Goal: Task Accomplishment & Management: Complete application form

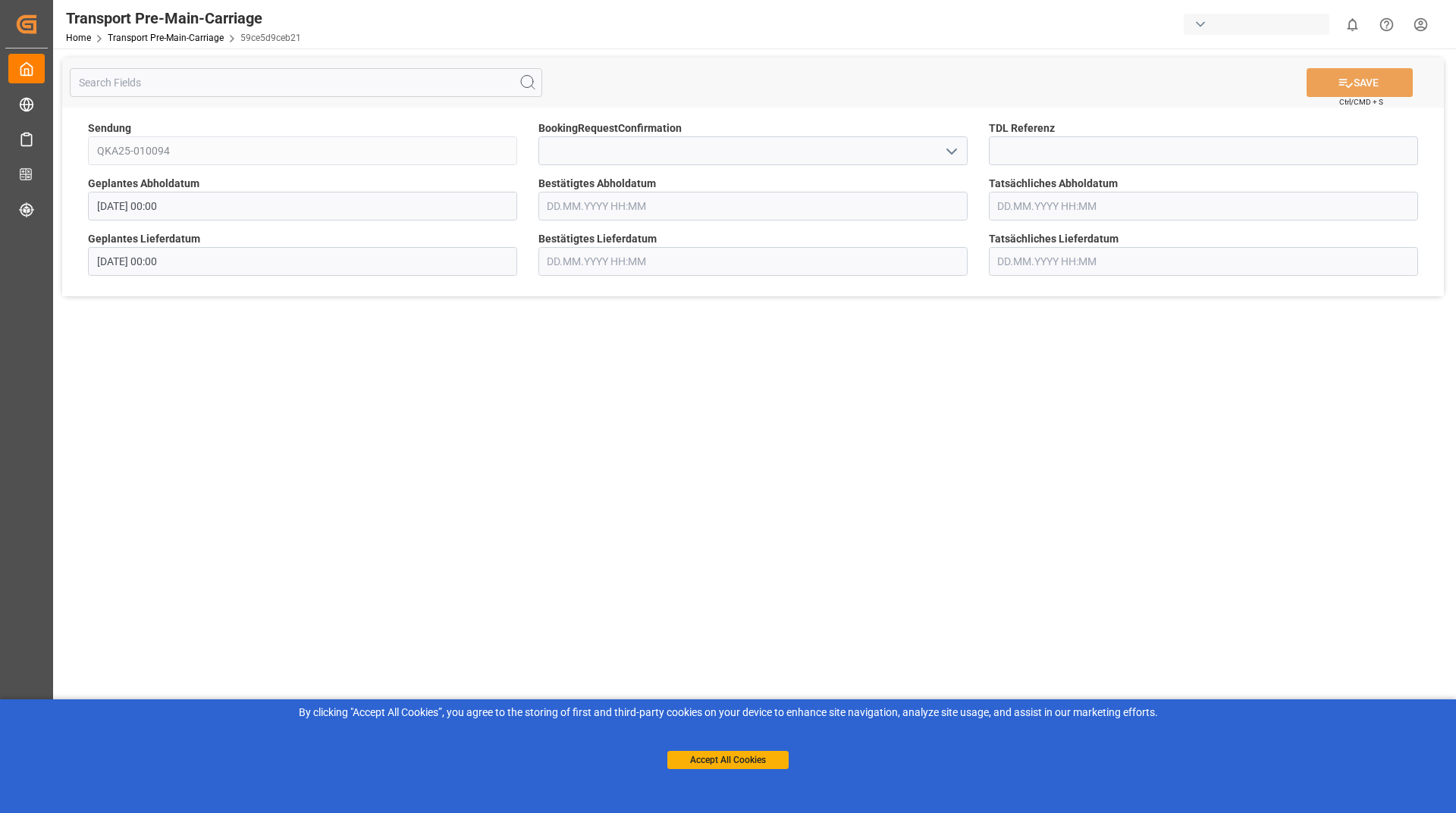
click at [953, 155] on icon "open menu" at bounding box center [952, 152] width 18 height 18
click at [821, 187] on div "Yes" at bounding box center [753, 184] width 428 height 34
type input "Yes"
click at [1323, 87] on button "SAVE" at bounding box center [1359, 83] width 107 height 29
click at [945, 154] on icon "open menu" at bounding box center [952, 152] width 18 height 18
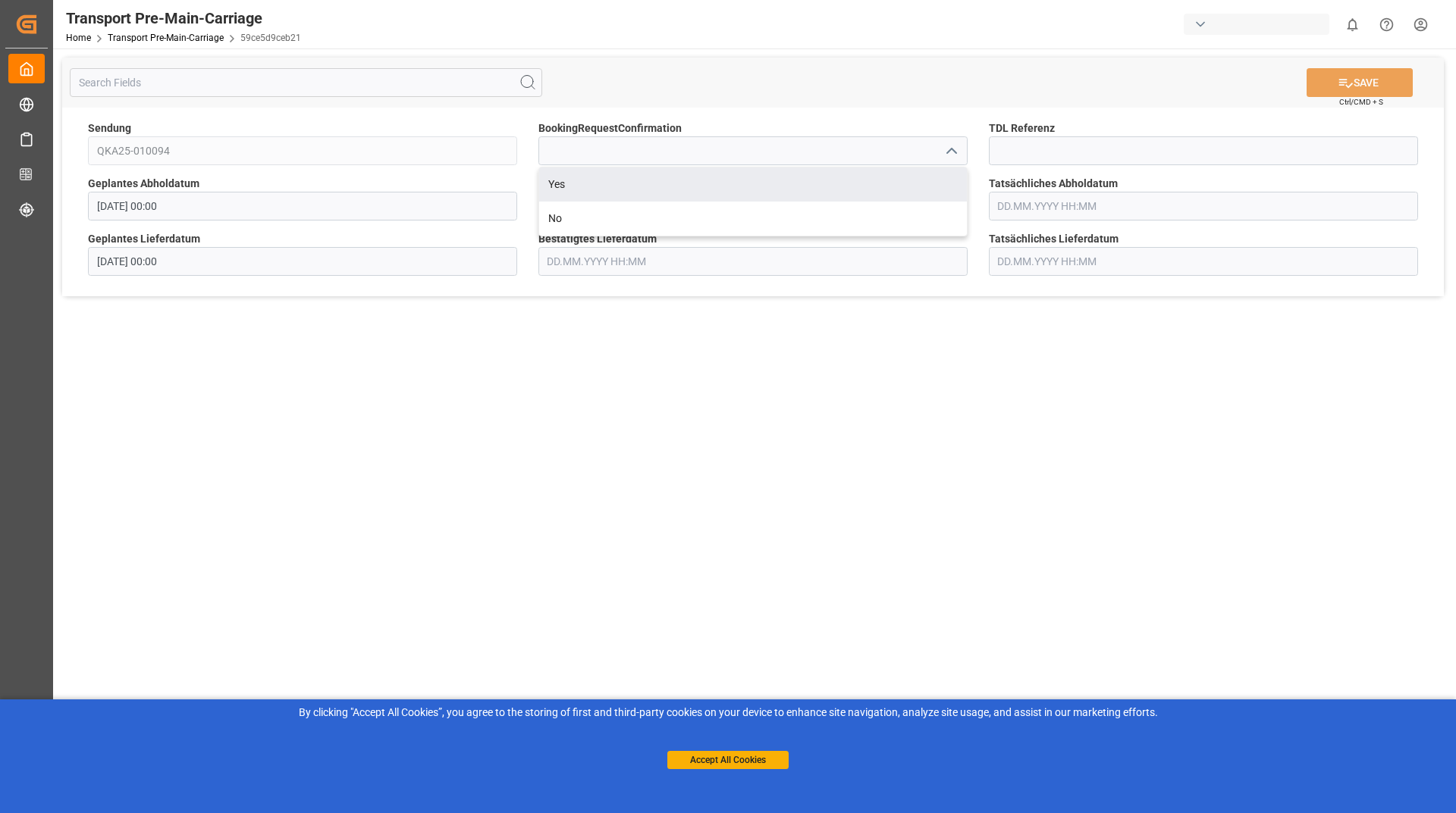
click at [818, 197] on div "Yes" at bounding box center [753, 184] width 428 height 34
type input "Yes"
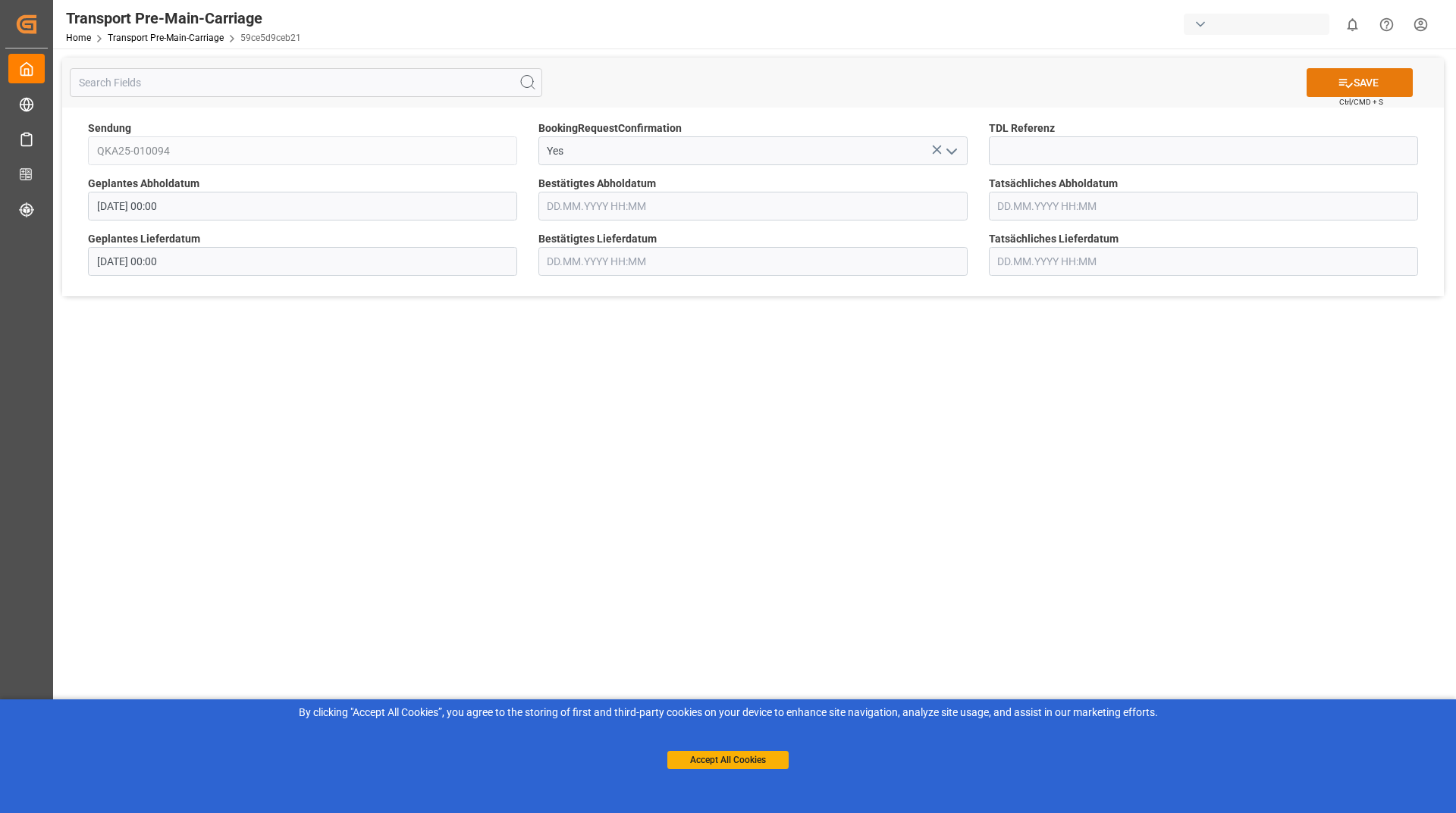
click at [1370, 90] on button "SAVE" at bounding box center [1359, 83] width 107 height 29
click at [956, 144] on icon "open menu" at bounding box center [952, 152] width 18 height 18
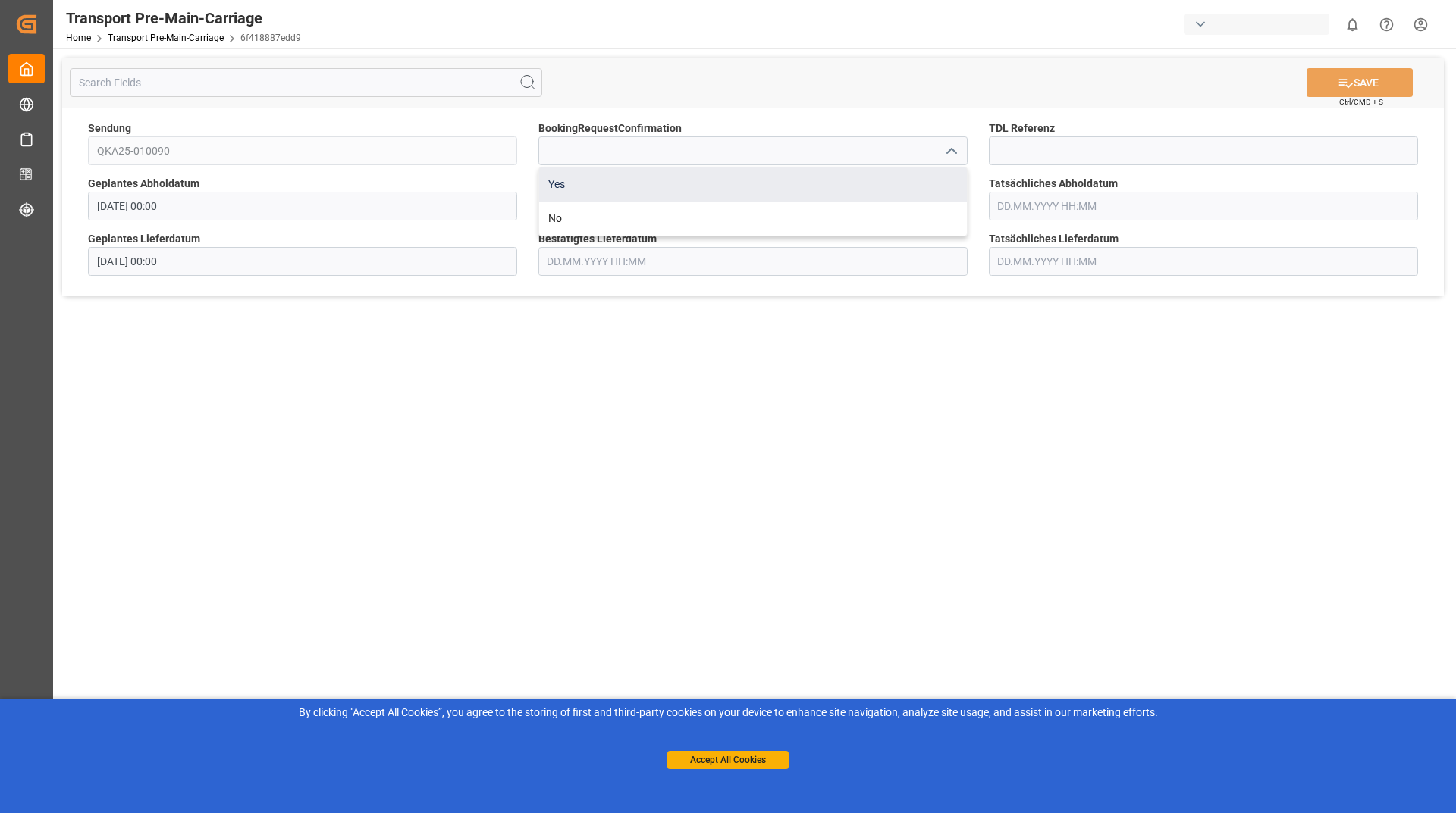
click at [876, 196] on div "Yes" at bounding box center [753, 184] width 428 height 34
type input "Yes"
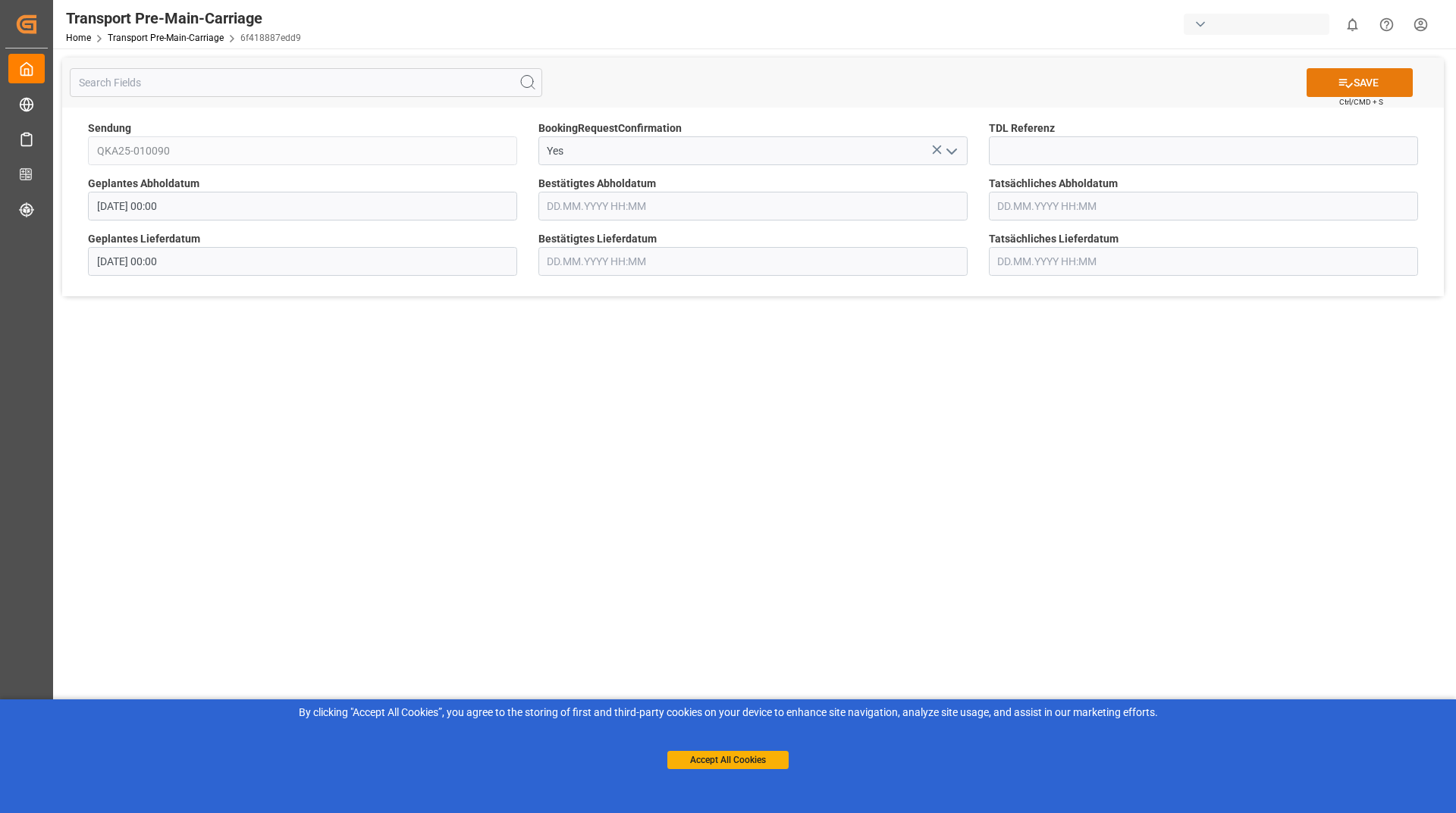
click at [1318, 83] on button "SAVE" at bounding box center [1359, 83] width 107 height 29
click at [948, 154] on icon "open menu" at bounding box center [952, 152] width 18 height 18
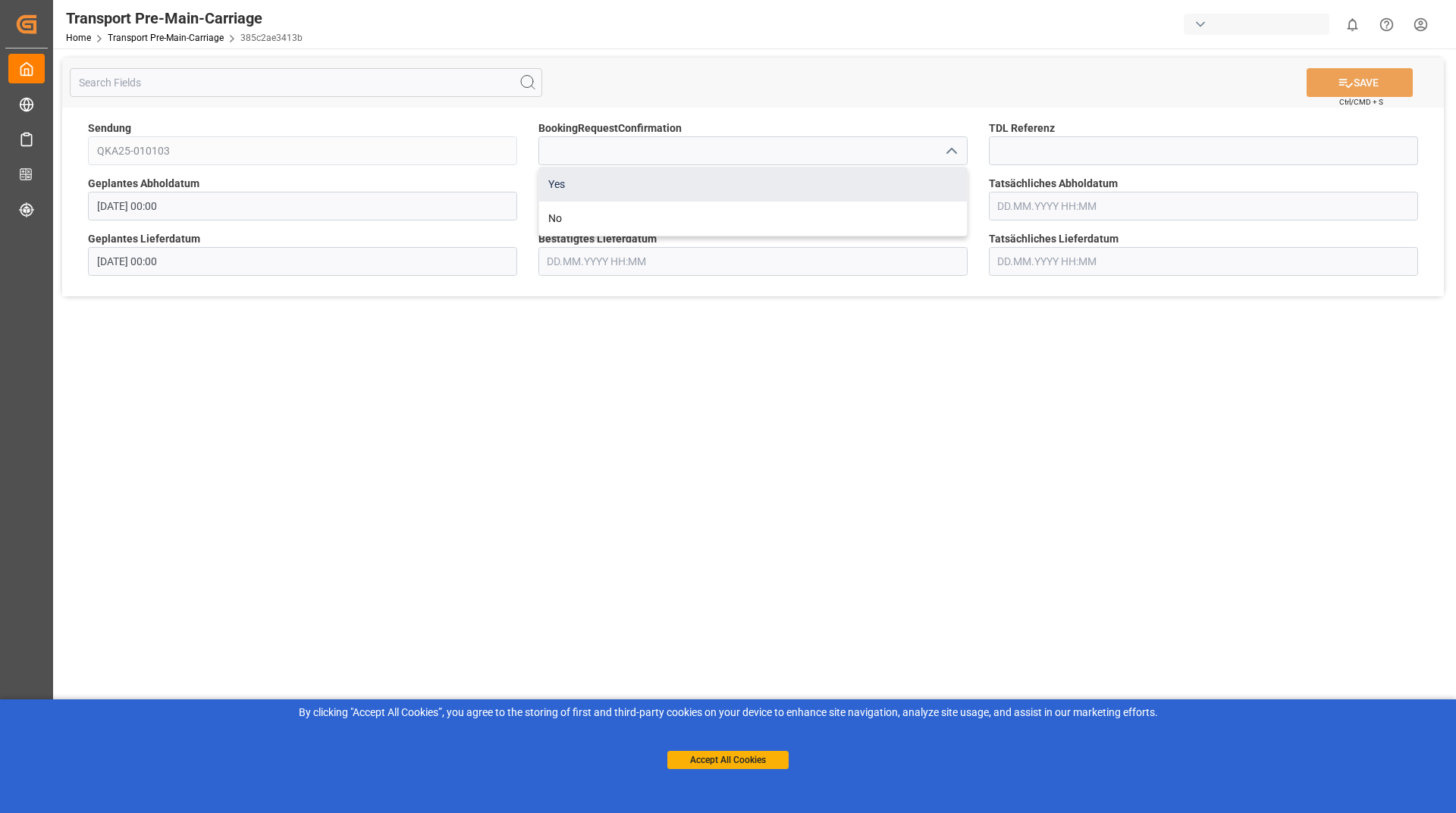
click at [806, 173] on div "Yes" at bounding box center [753, 184] width 428 height 34
type input "Yes"
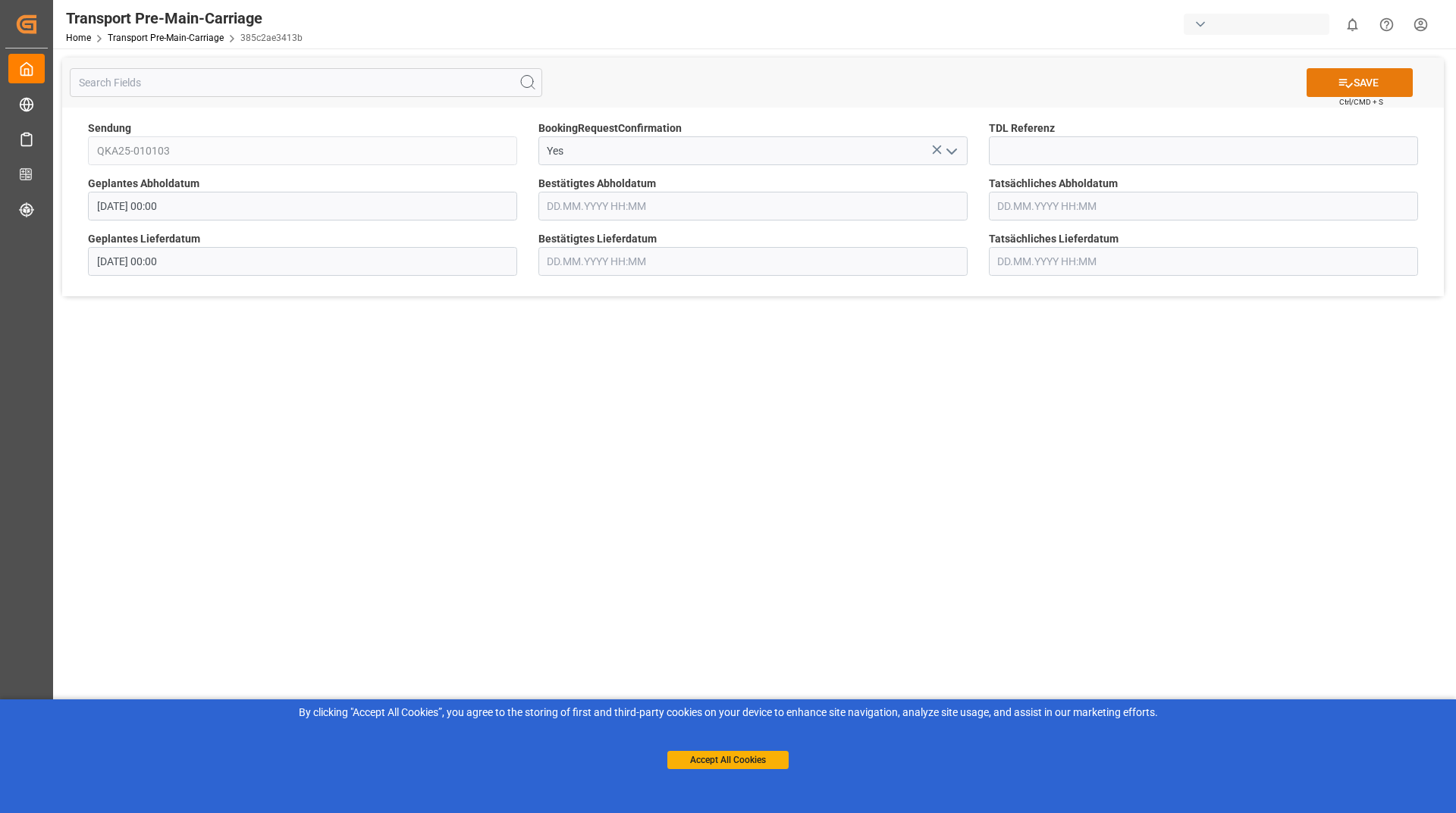
click at [1332, 75] on button "SAVE" at bounding box center [1359, 83] width 107 height 29
click at [945, 149] on icon "open menu" at bounding box center [952, 152] width 18 height 18
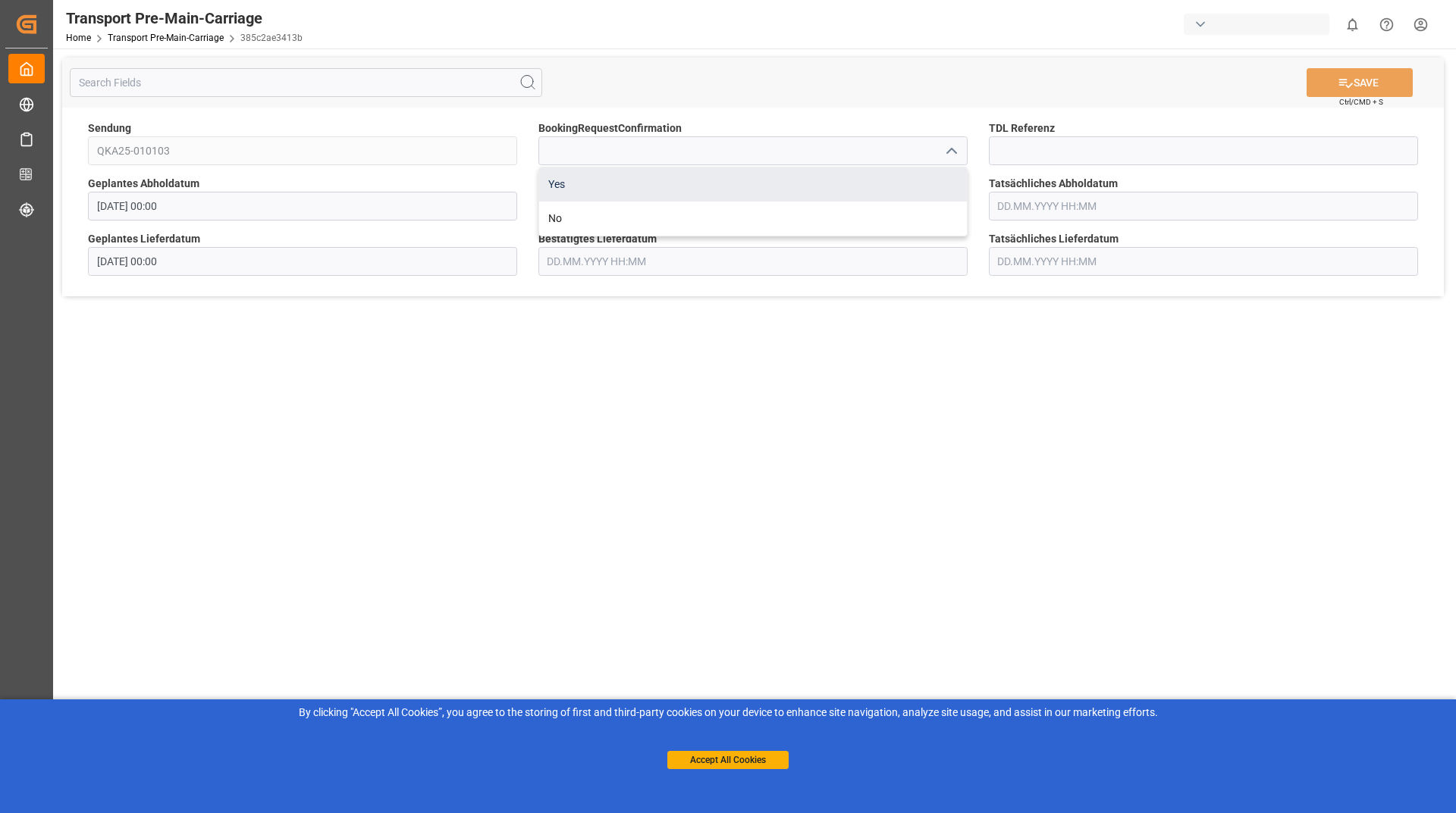
click at [860, 200] on div "Yes" at bounding box center [753, 184] width 428 height 34
type input "Yes"
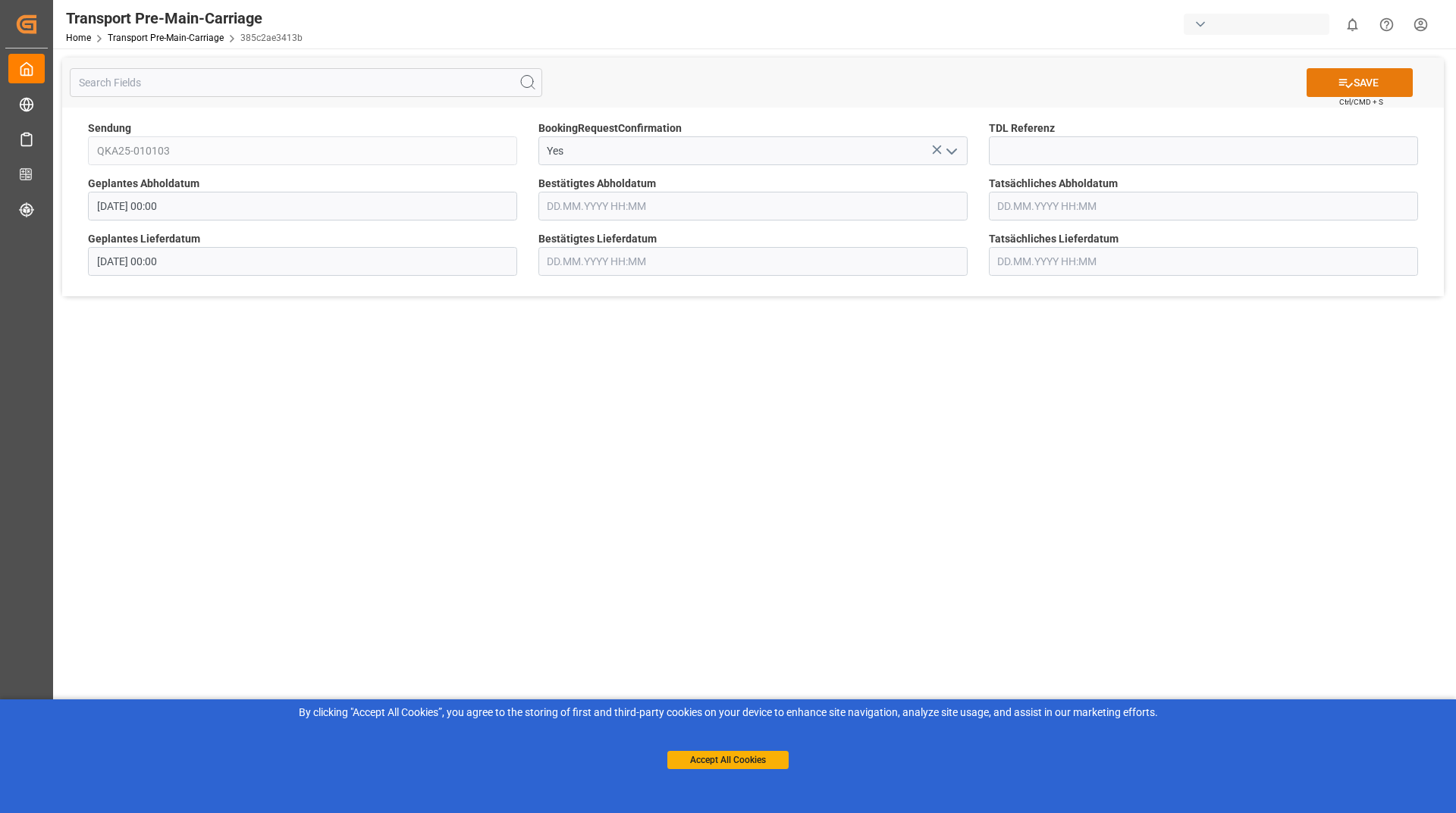
click at [1366, 86] on button "SAVE" at bounding box center [1359, 83] width 107 height 29
drag, startPoint x: 953, startPoint y: 153, endPoint x: 944, endPoint y: 154, distance: 9.1
click at [953, 153] on polyline "open menu" at bounding box center [951, 152] width 9 height 5
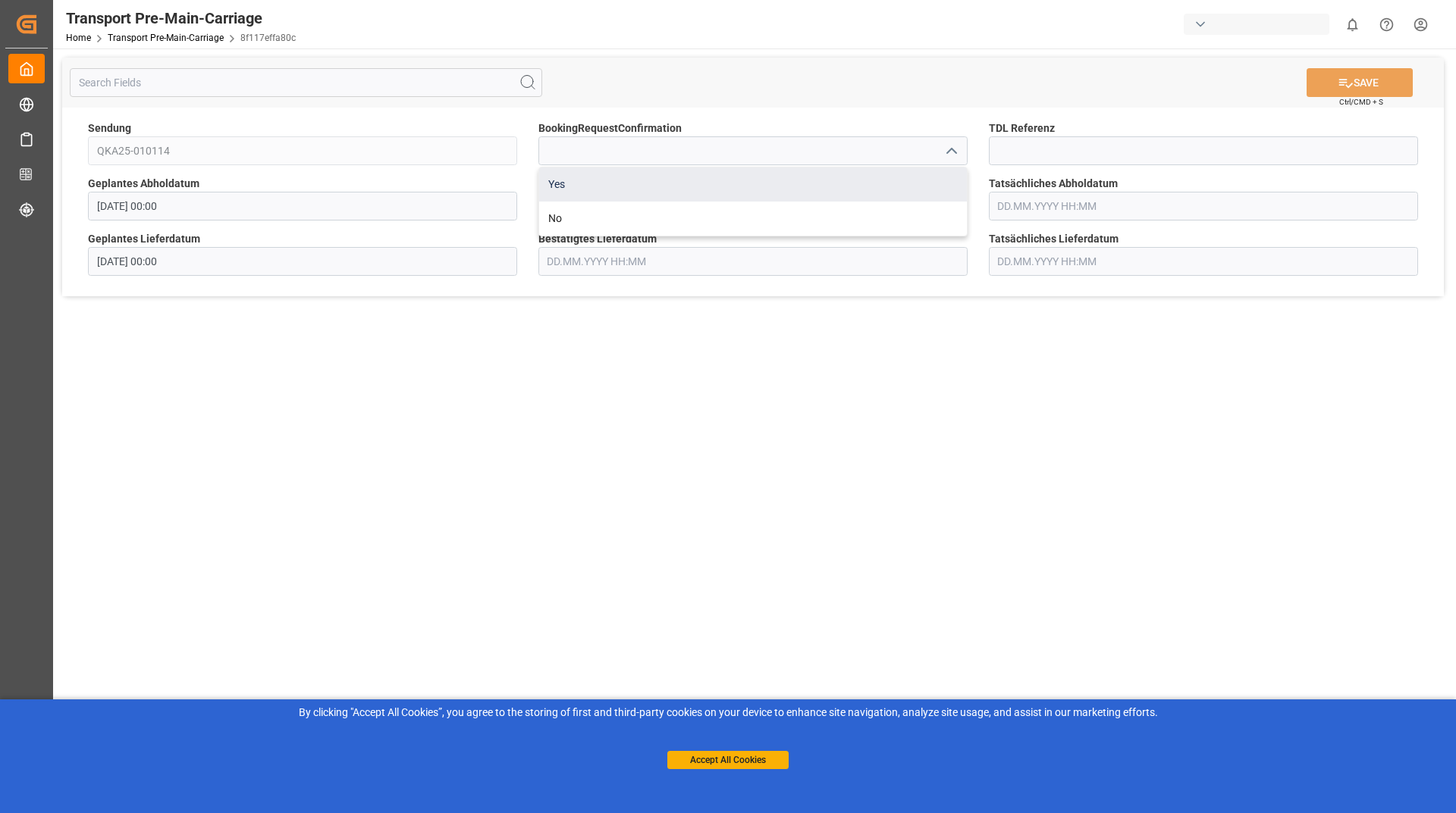
click at [692, 193] on div "Yes" at bounding box center [753, 184] width 428 height 34
type input "Yes"
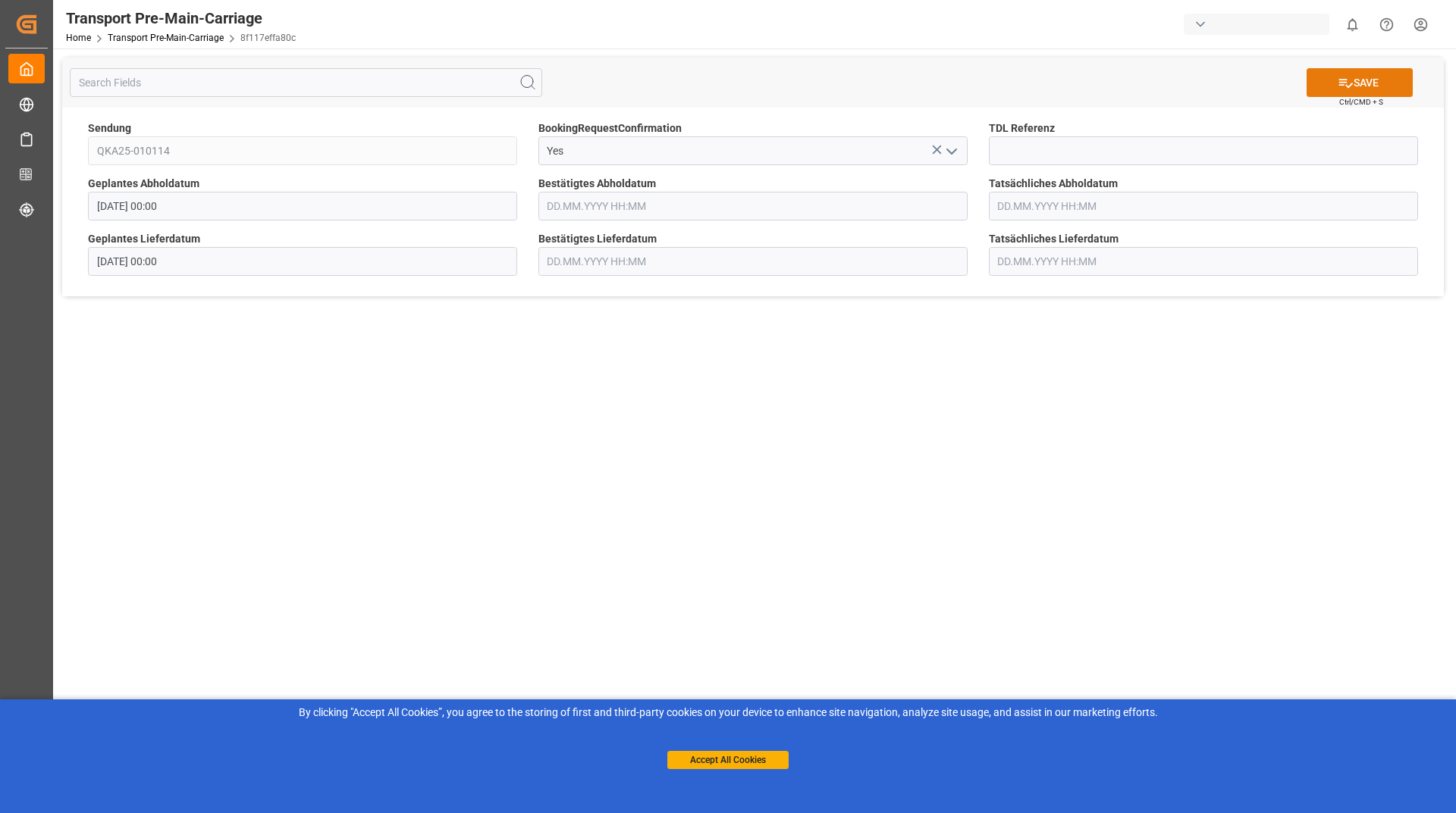
click at [1366, 91] on button "SAVE" at bounding box center [1359, 83] width 107 height 29
click at [956, 151] on icon "open menu" at bounding box center [952, 152] width 18 height 18
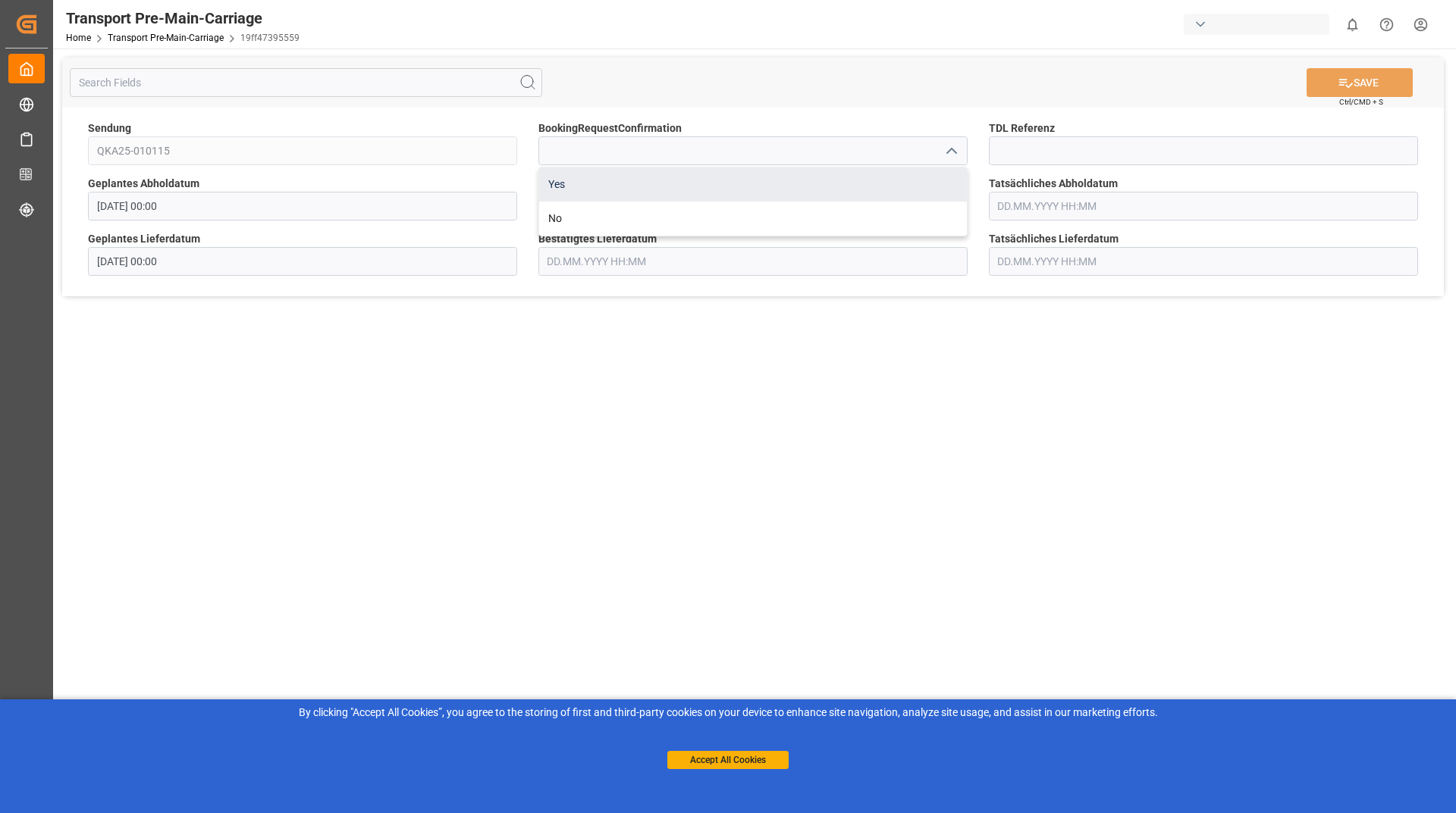
click at [729, 185] on div "Yes" at bounding box center [753, 184] width 428 height 34
type input "Yes"
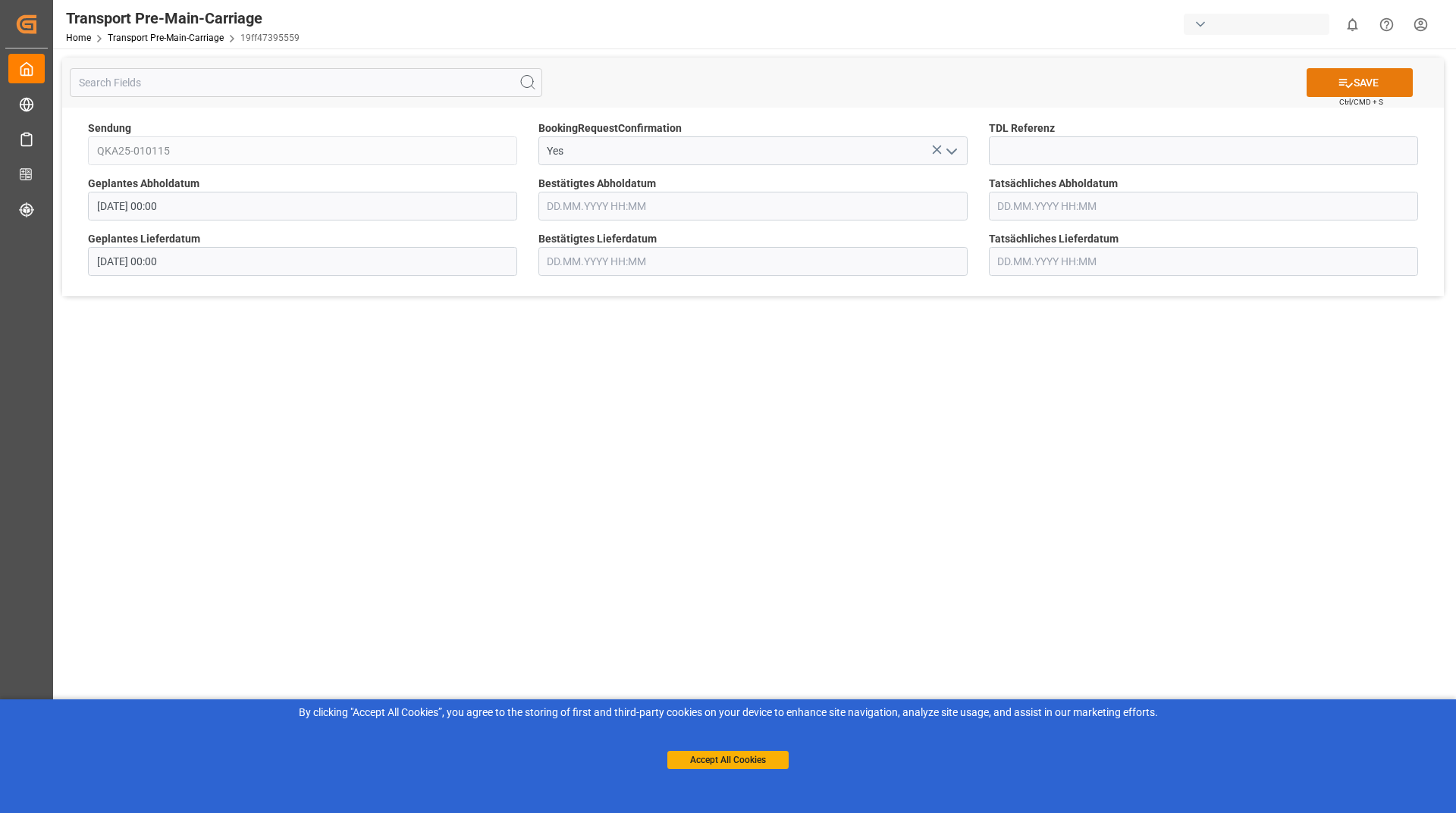
click at [1344, 86] on icon at bounding box center [1345, 83] width 16 height 16
type input "[DATE] 00:00"
click at [780, 138] on input at bounding box center [753, 150] width 429 height 29
click at [955, 161] on button "open menu" at bounding box center [951, 151] width 23 height 23
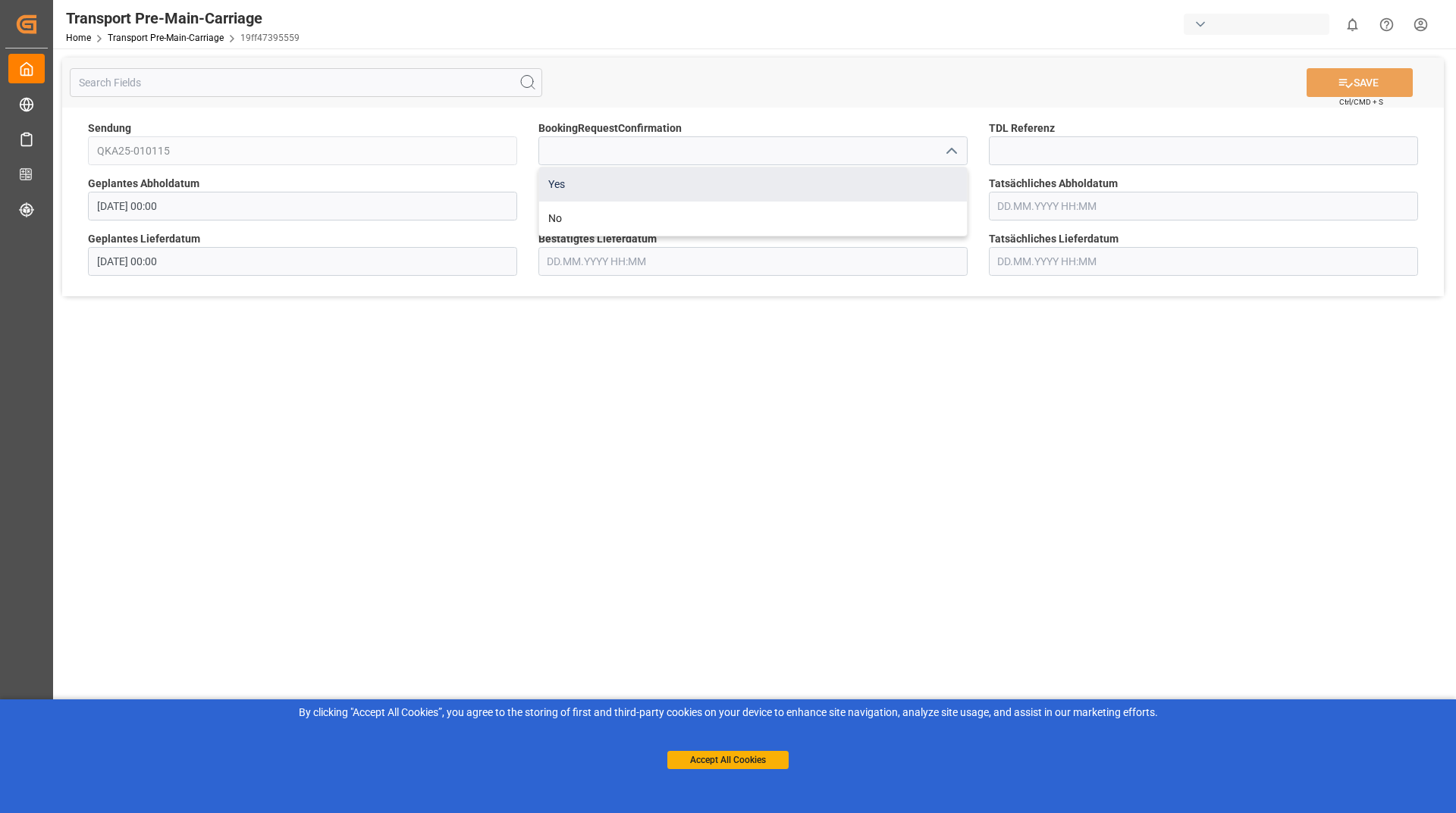
click at [765, 196] on div "Yes" at bounding box center [753, 184] width 428 height 34
type input "Yes"
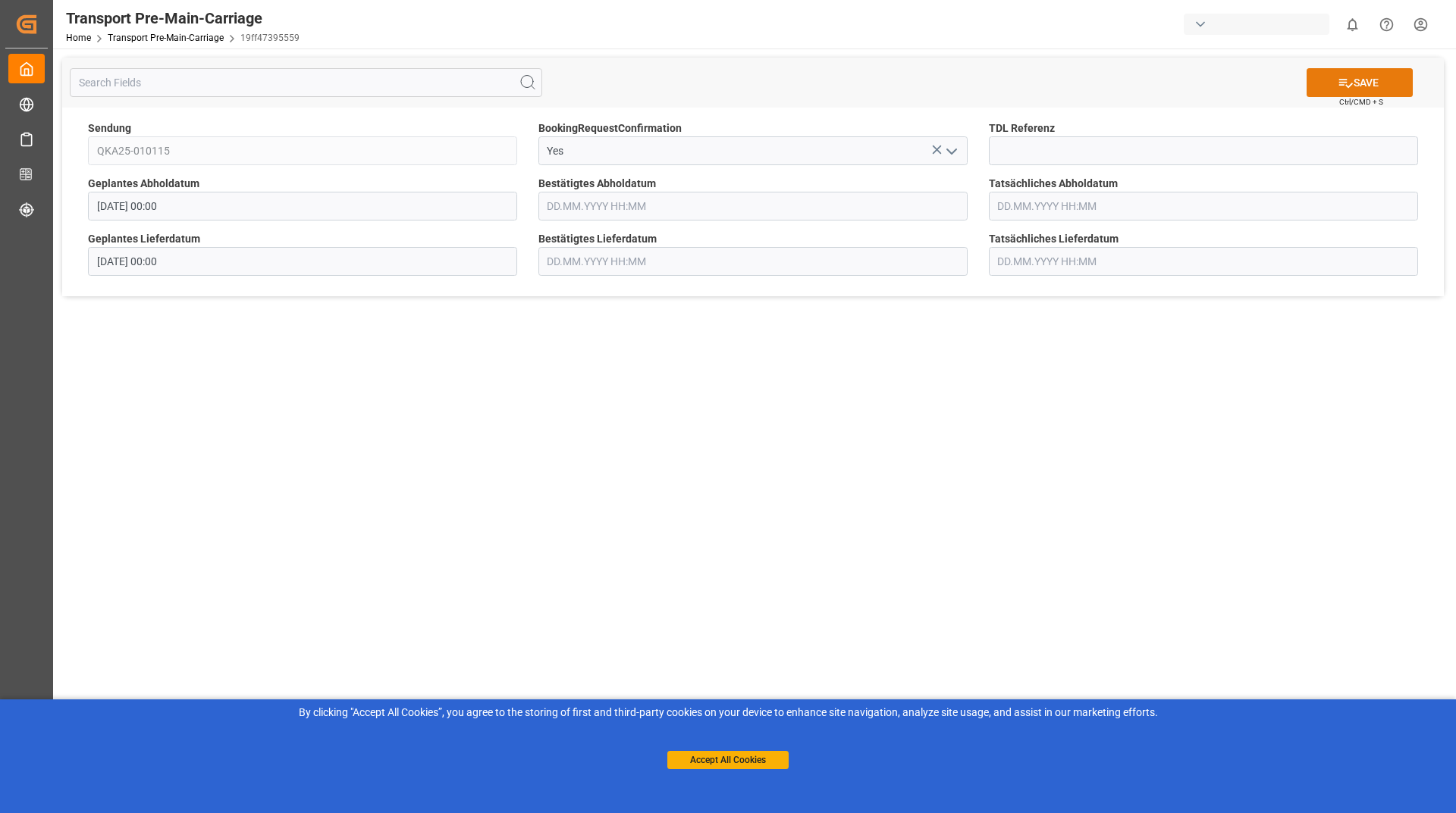
click at [1401, 81] on button "SAVE" at bounding box center [1359, 83] width 107 height 29
click at [954, 156] on icon "open menu" at bounding box center [952, 152] width 18 height 18
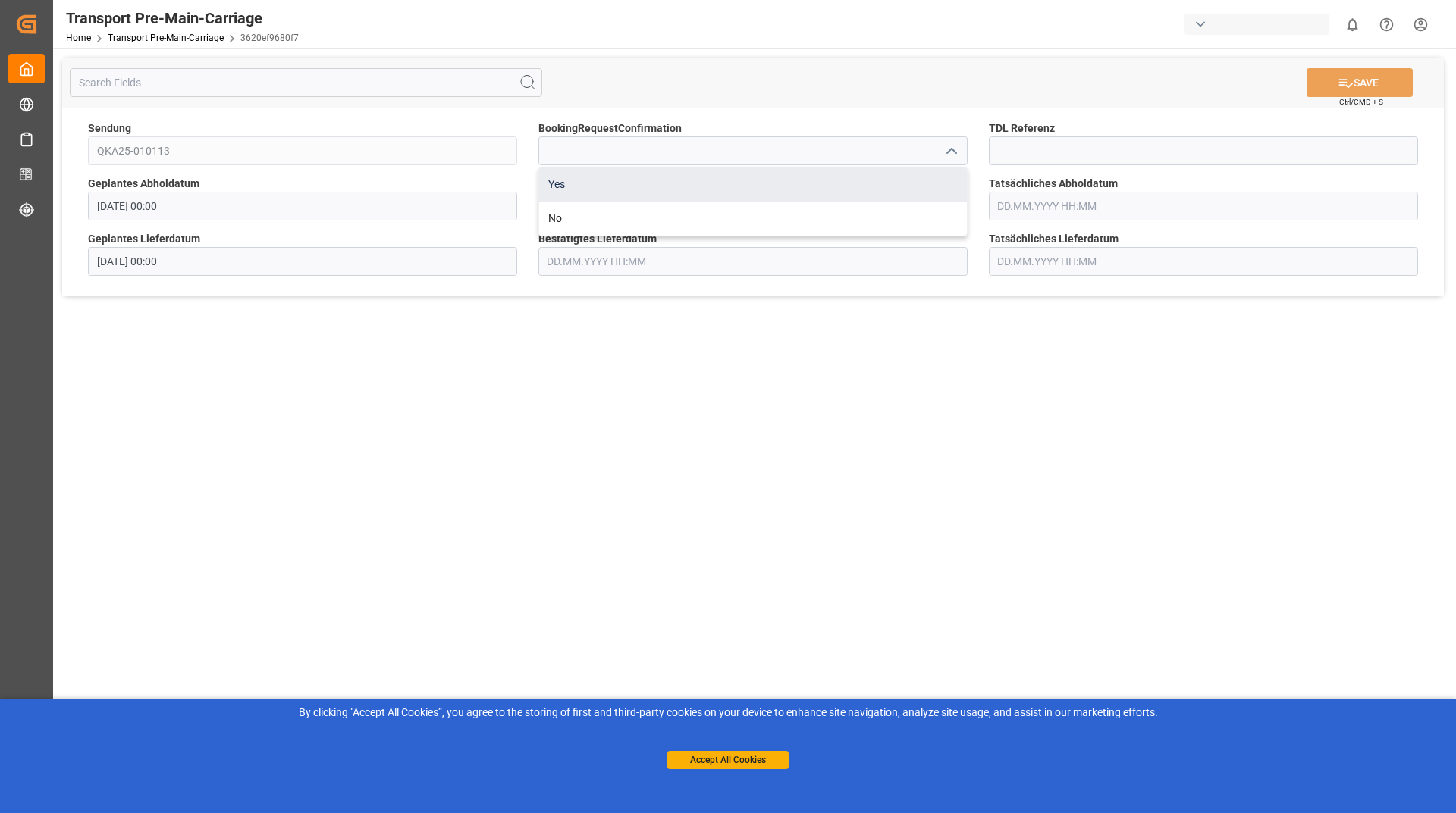
click at [943, 194] on div "Yes" at bounding box center [753, 184] width 428 height 34
type input "Yes"
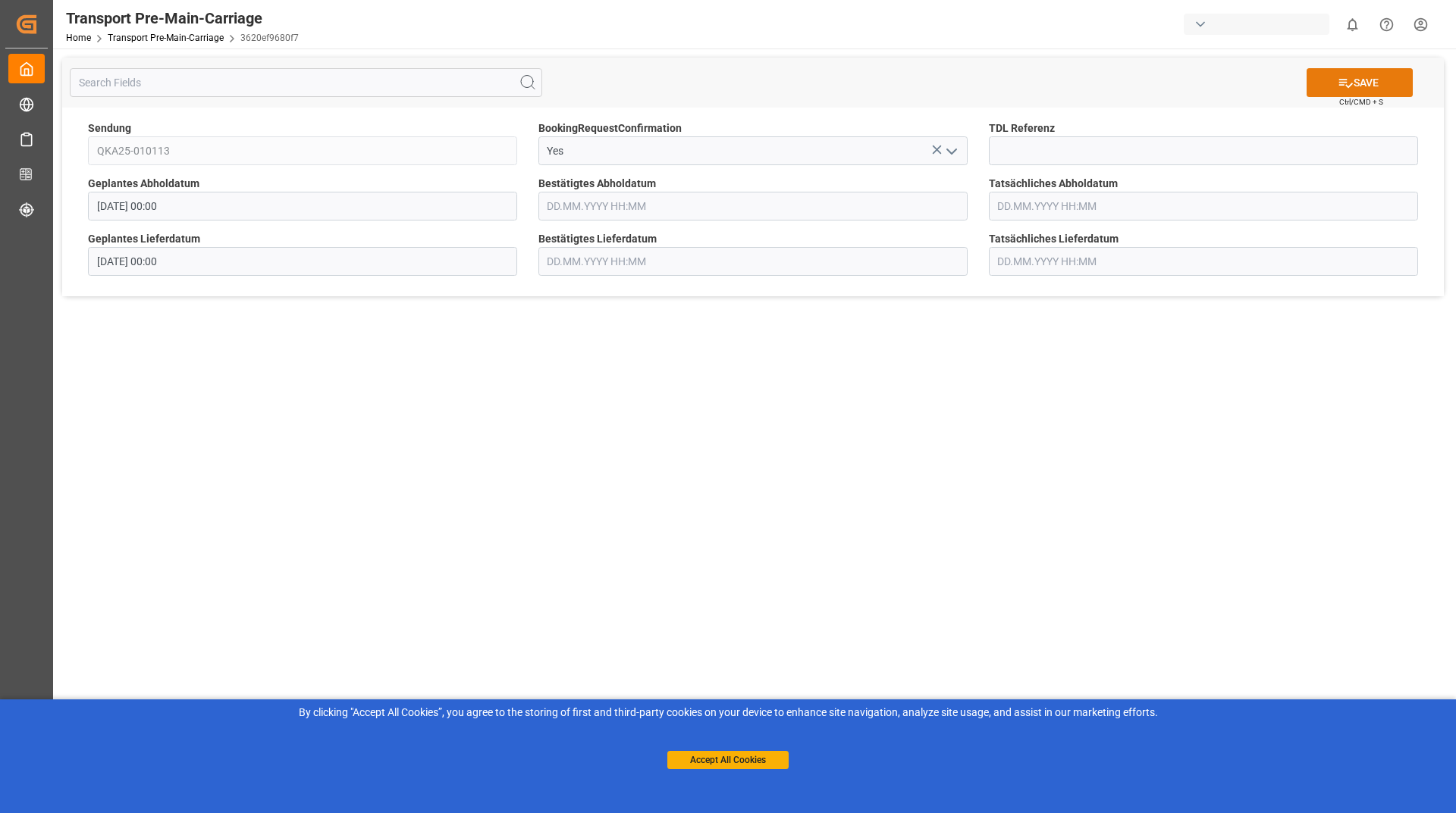
click at [1362, 84] on button "SAVE" at bounding box center [1359, 83] width 107 height 29
click at [938, 154] on input at bounding box center [753, 150] width 429 height 29
click at [950, 154] on icon "open menu" at bounding box center [952, 152] width 18 height 18
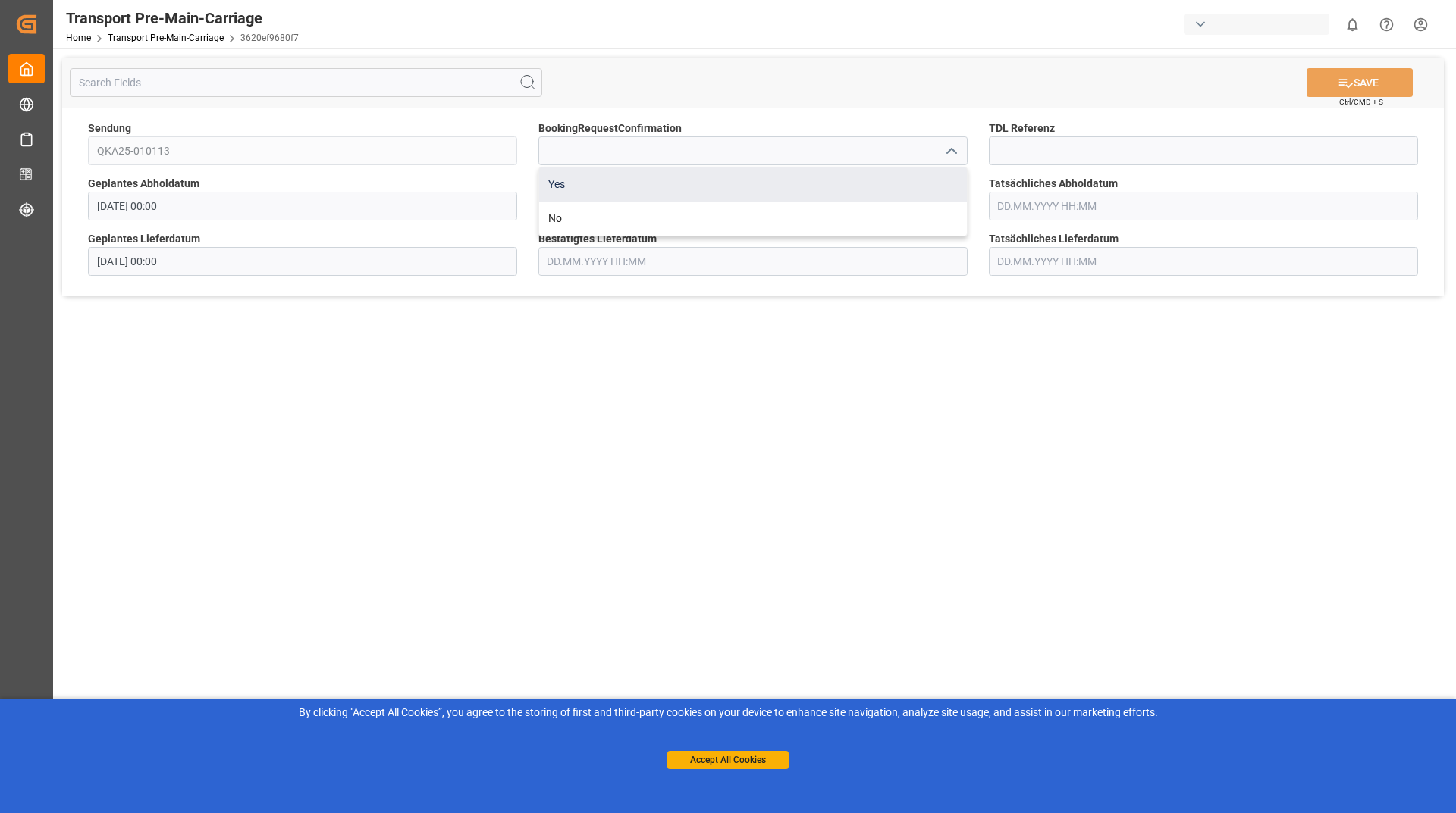
click at [762, 185] on div "Yes" at bounding box center [753, 184] width 428 height 34
type input "Yes"
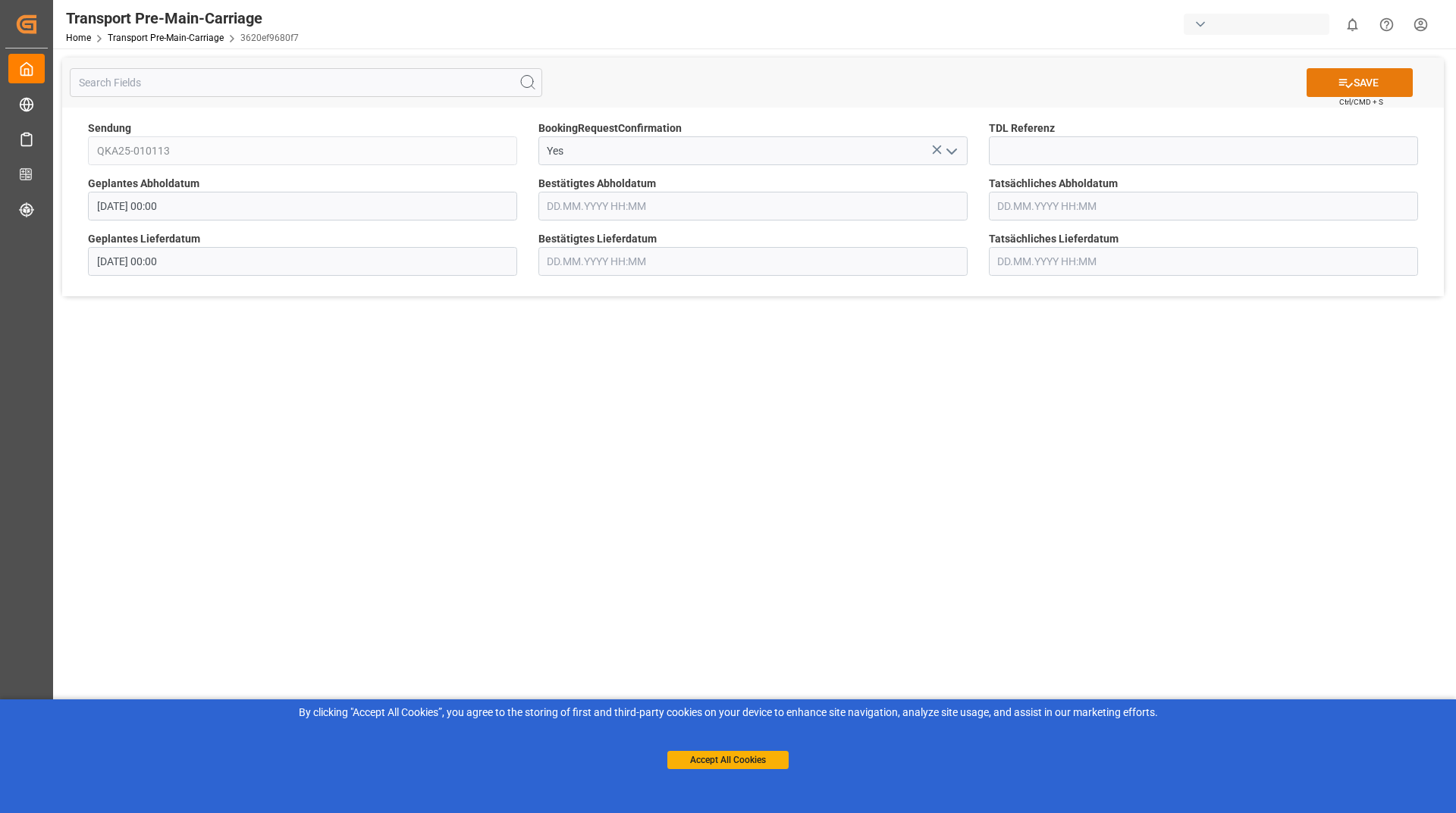
click at [1362, 86] on button "SAVE" at bounding box center [1359, 83] width 107 height 29
click at [960, 152] on icon "open menu" at bounding box center [952, 152] width 18 height 18
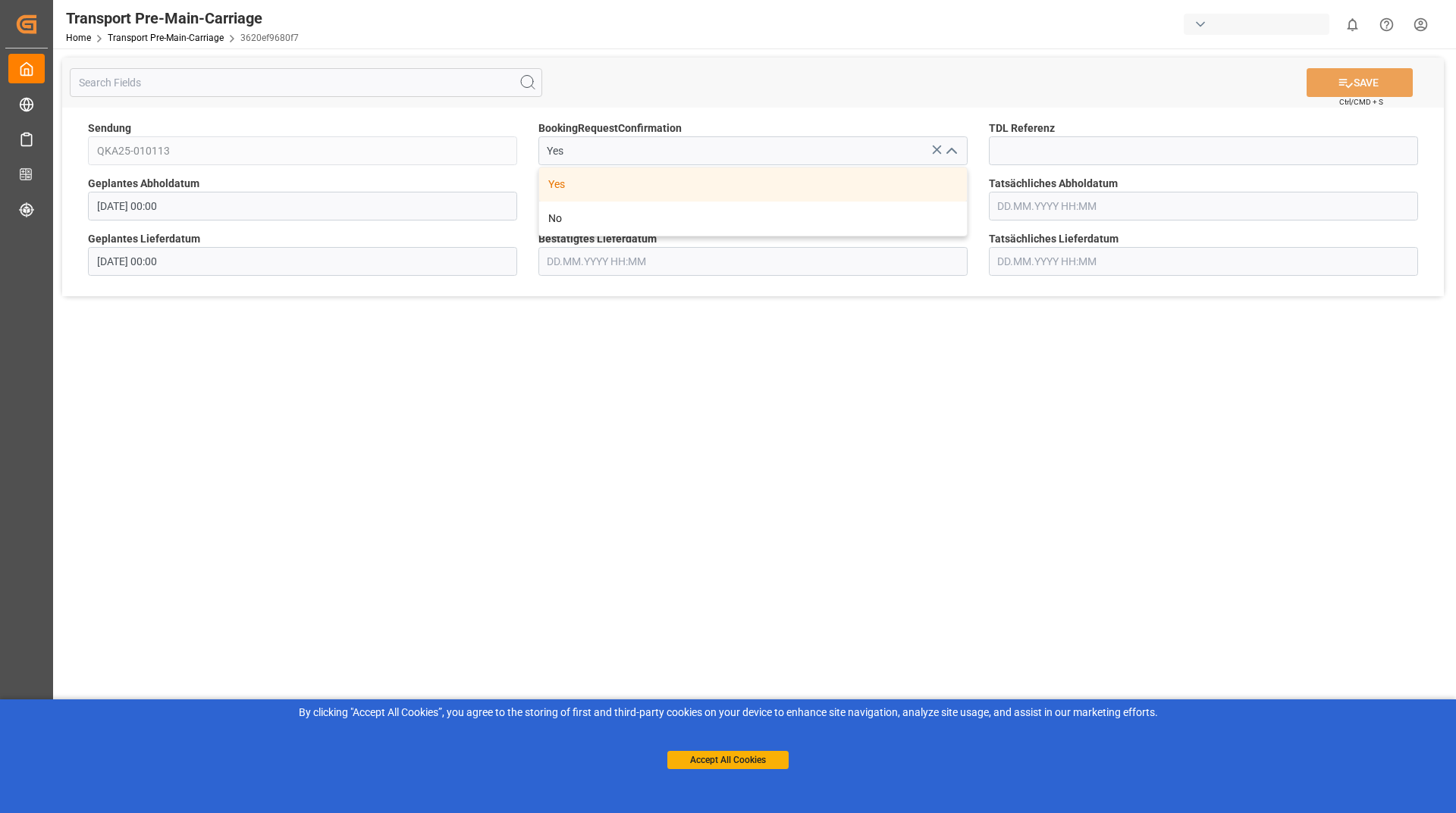
click at [954, 187] on div "Yes" at bounding box center [753, 184] width 428 height 34
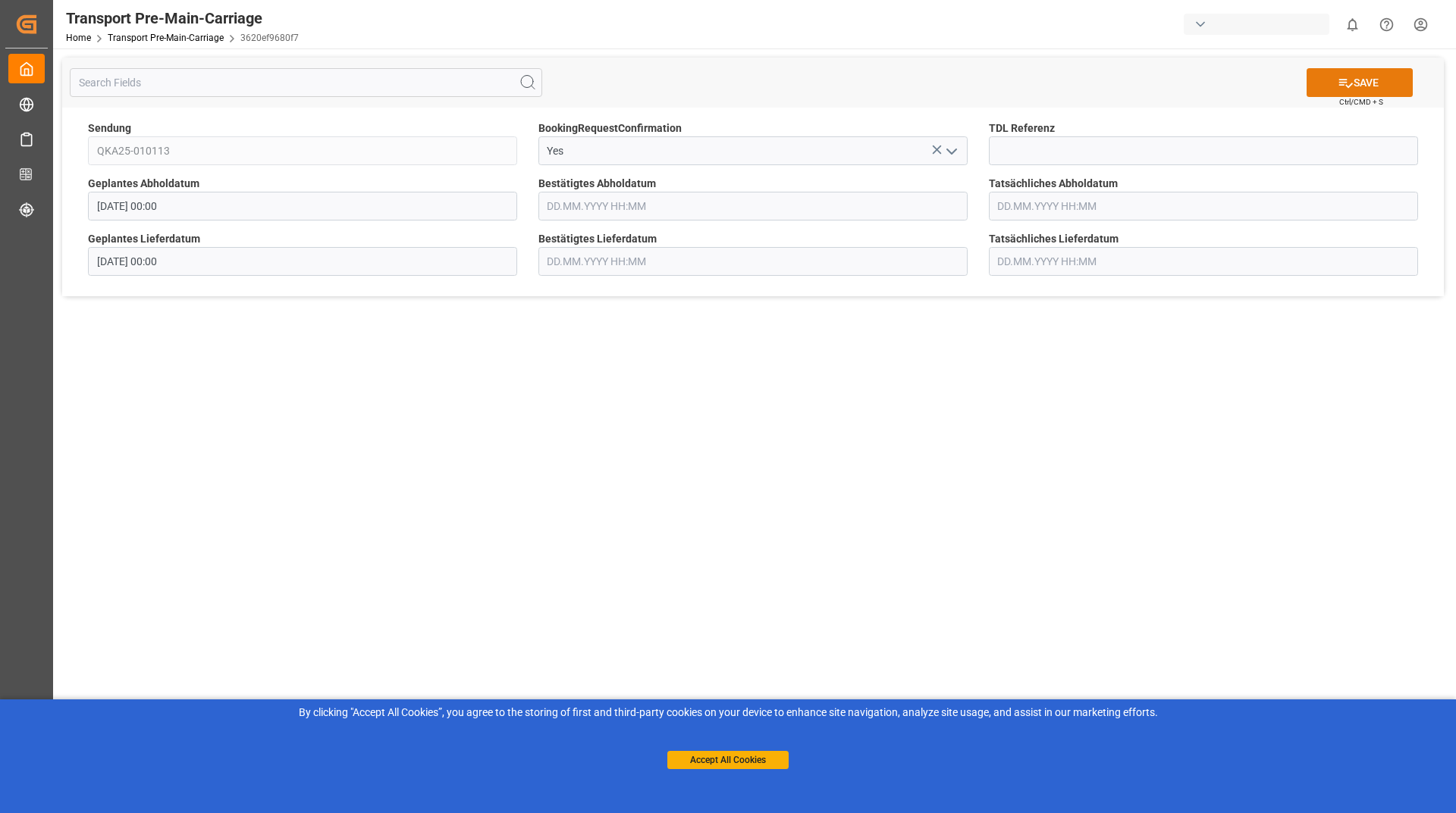
click at [1355, 95] on button "SAVE" at bounding box center [1359, 83] width 107 height 29
type input "[DATE] 00:00"
click at [943, 154] on icon "open menu" at bounding box center [952, 152] width 18 height 18
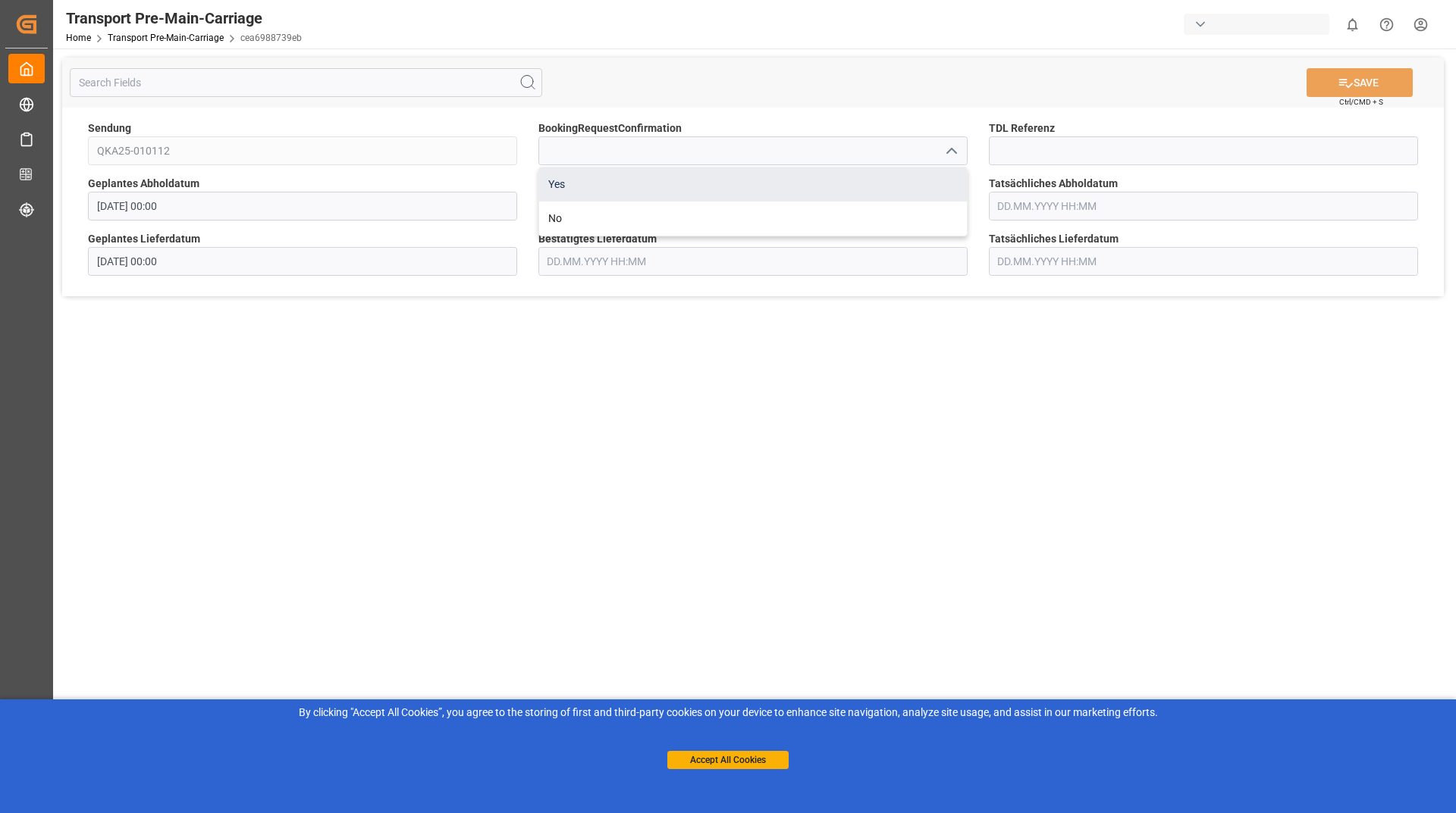
click at [810, 186] on div "Yes" at bounding box center [753, 184] width 428 height 34
type input "Yes"
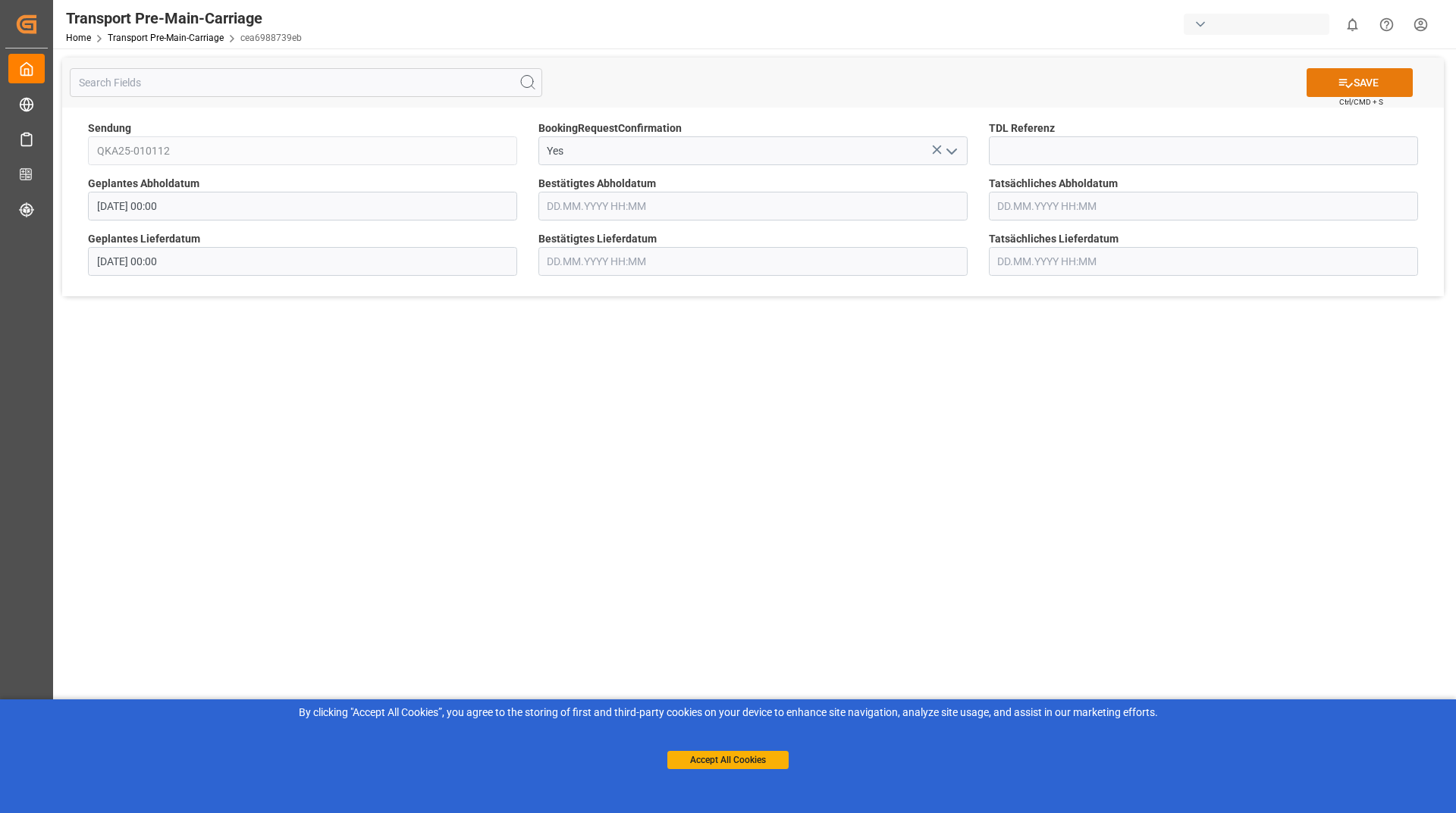
click at [1360, 69] on button "SAVE" at bounding box center [1359, 83] width 107 height 29
click at [947, 144] on icon "open menu" at bounding box center [952, 152] width 18 height 18
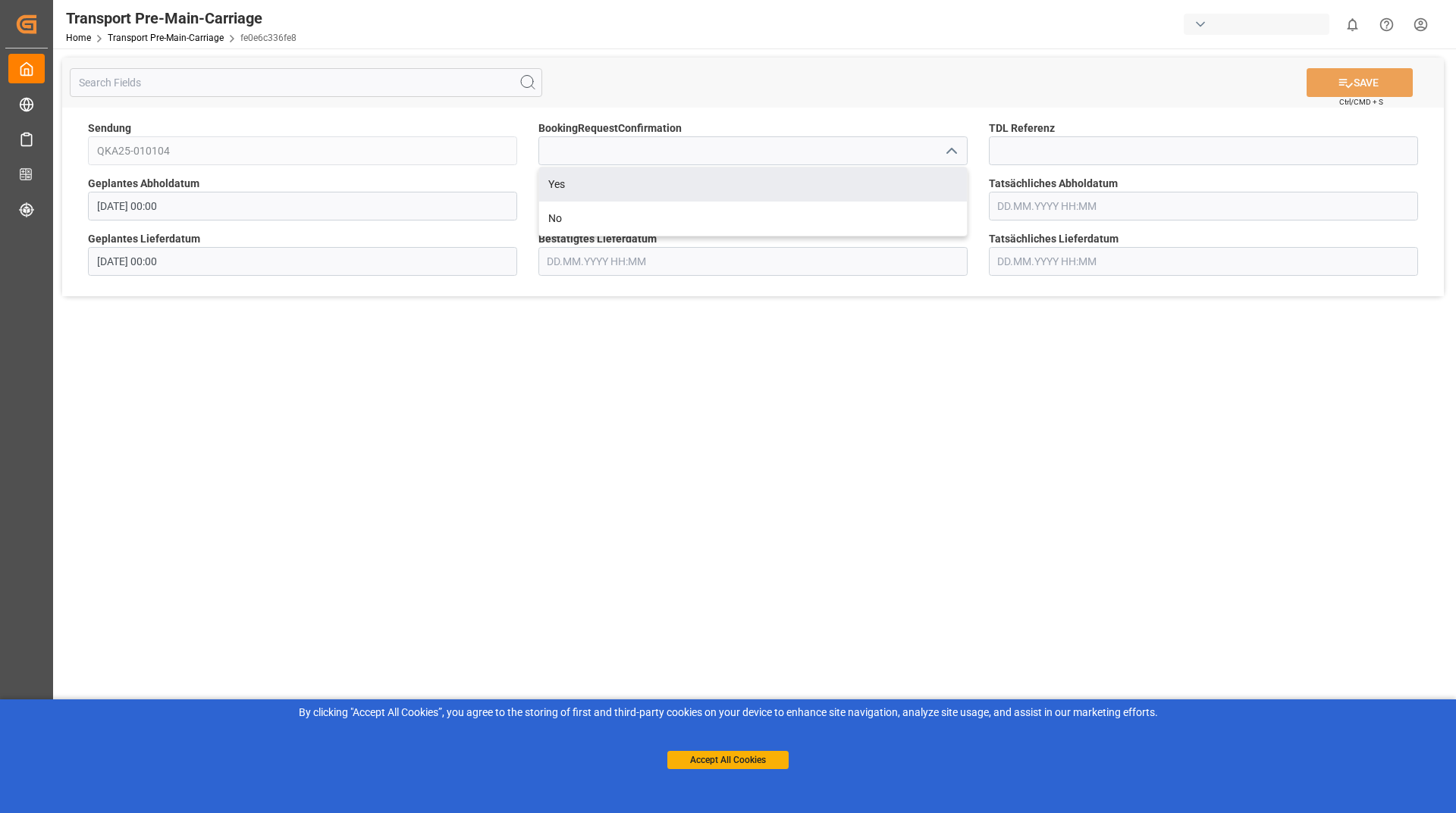
click at [865, 176] on div "Yes" at bounding box center [753, 184] width 428 height 34
type input "Yes"
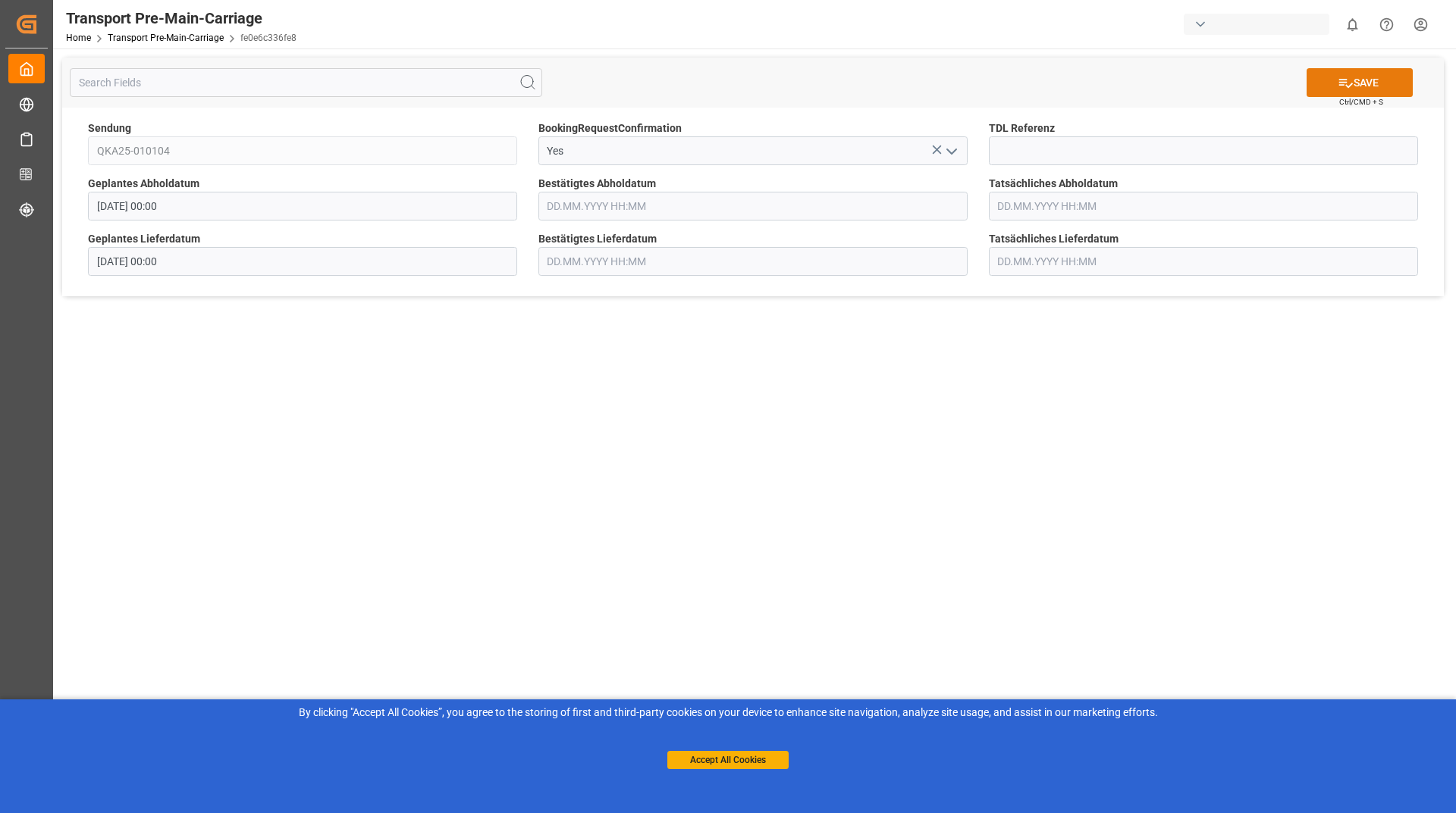
click at [1318, 83] on button "SAVE" at bounding box center [1359, 83] width 107 height 29
type input "[DATE] 00:00"
type input "12.09.2025 00:00"
drag, startPoint x: 908, startPoint y: 151, endPoint x: 951, endPoint y: 151, distance: 43.0
click at [908, 151] on input at bounding box center [753, 150] width 429 height 29
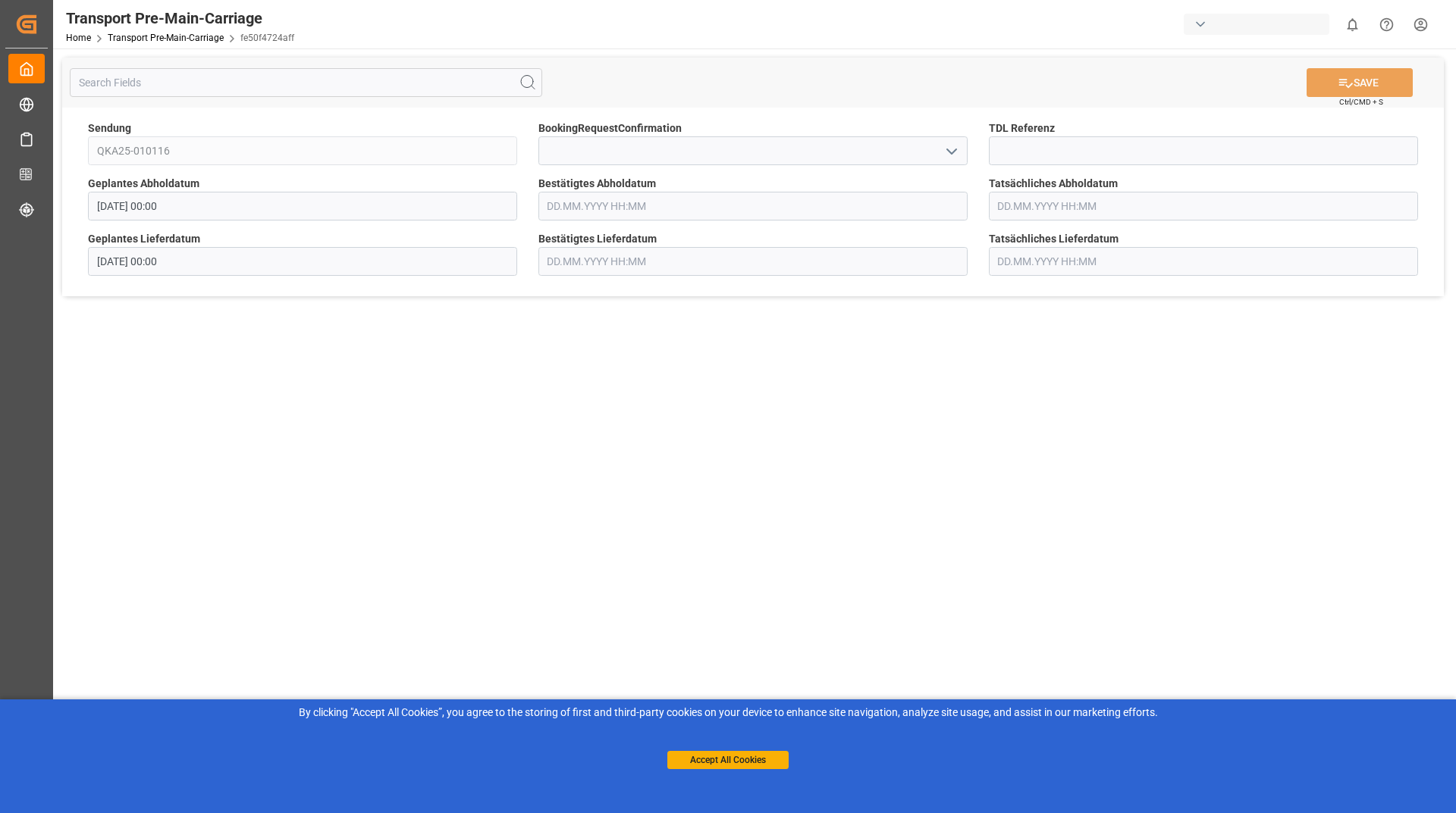
click at [954, 150] on icon "open menu" at bounding box center [952, 152] width 18 height 18
click at [840, 187] on div "Yes" at bounding box center [753, 184] width 428 height 34
type input "Yes"
click at [1308, 79] on button "SAVE" at bounding box center [1359, 83] width 107 height 29
click at [954, 156] on icon "open menu" at bounding box center [952, 152] width 18 height 18
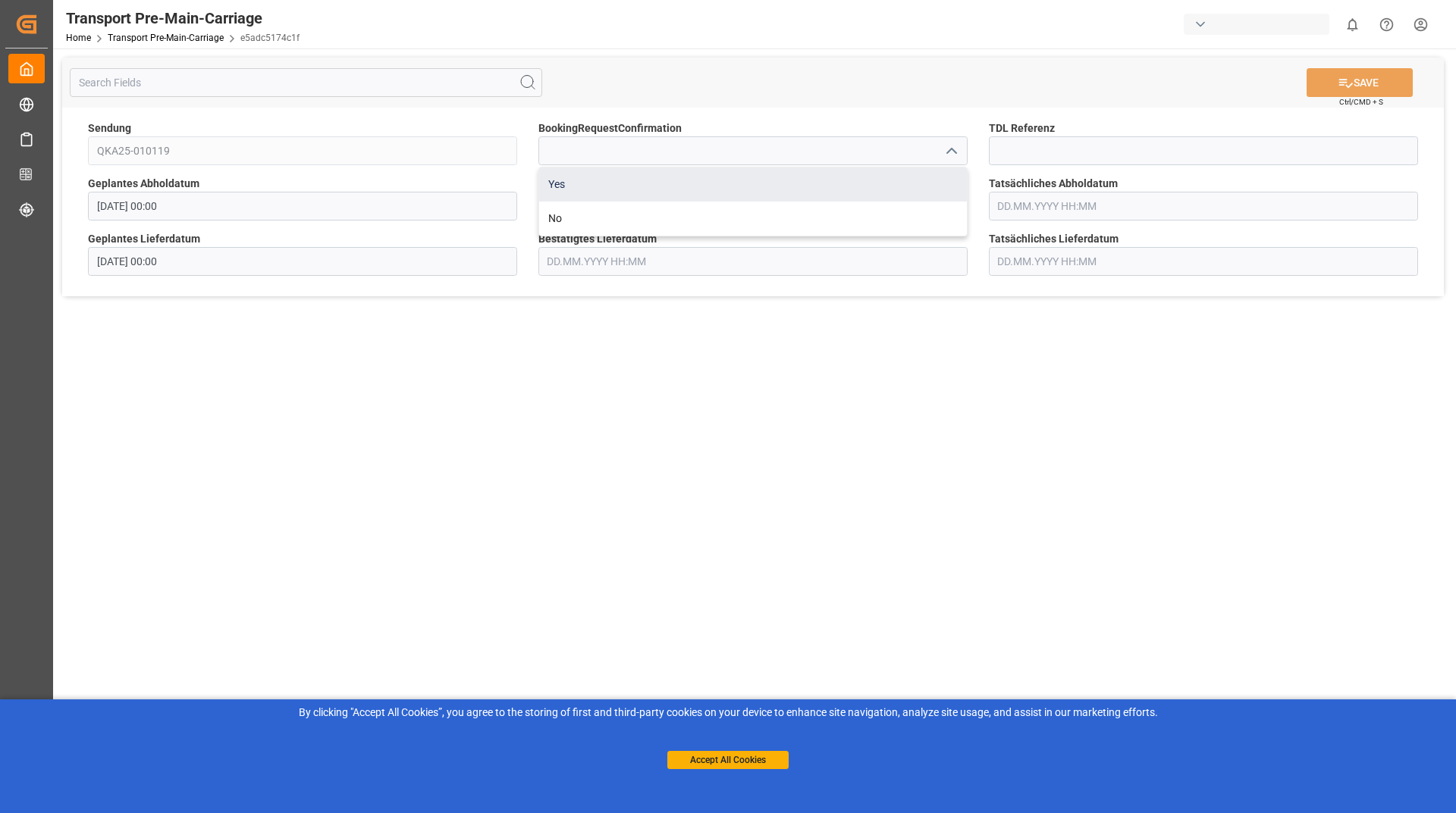
click at [860, 191] on div "Yes" at bounding box center [753, 184] width 428 height 34
type input "Yes"
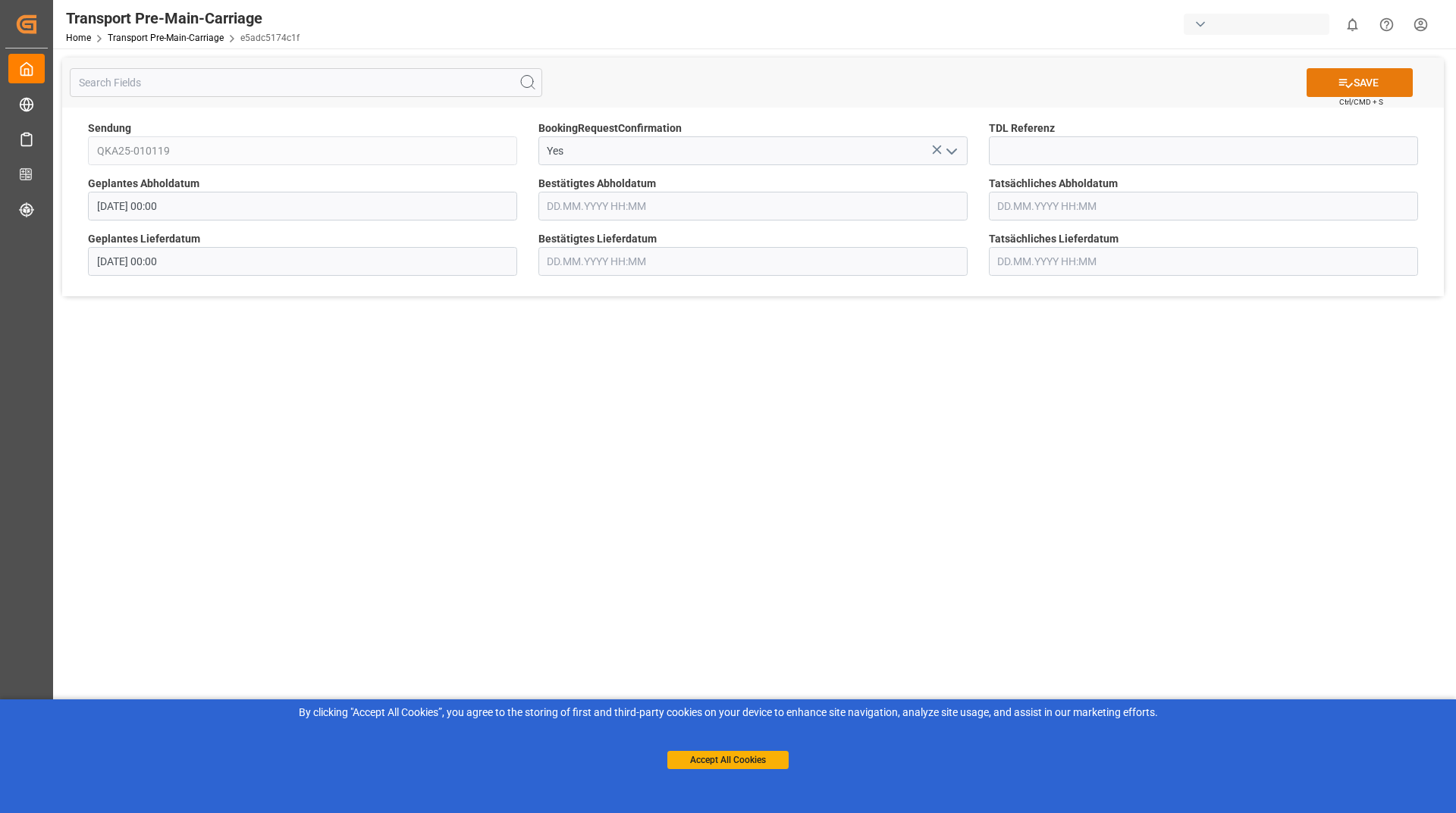
click at [1351, 91] on button "SAVE" at bounding box center [1359, 83] width 107 height 29
type input "[DATE] 00:00"
